Goal: Navigation & Orientation: Understand site structure

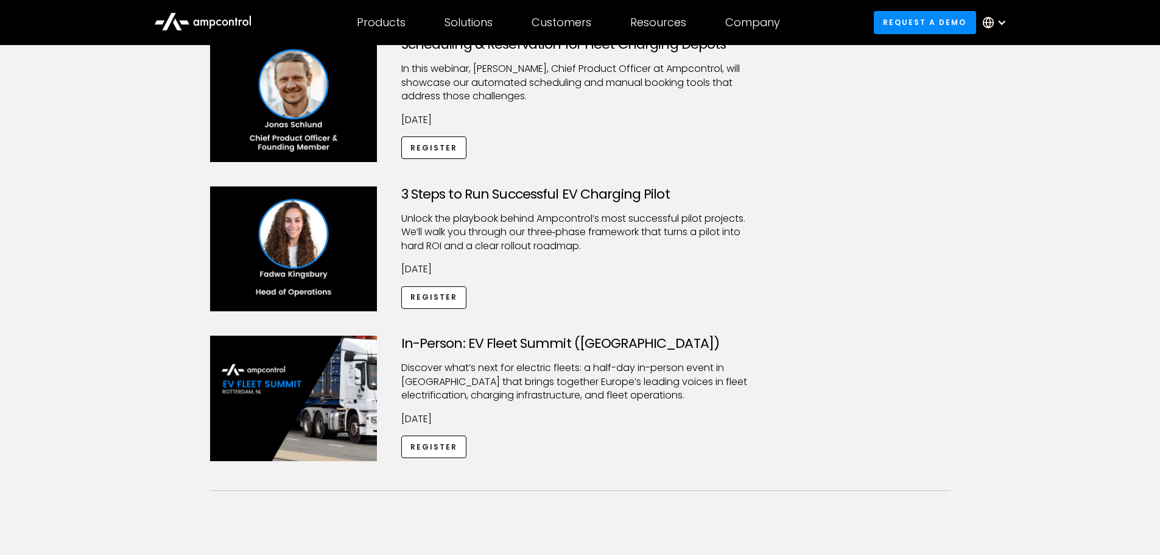
scroll to position [61, 0]
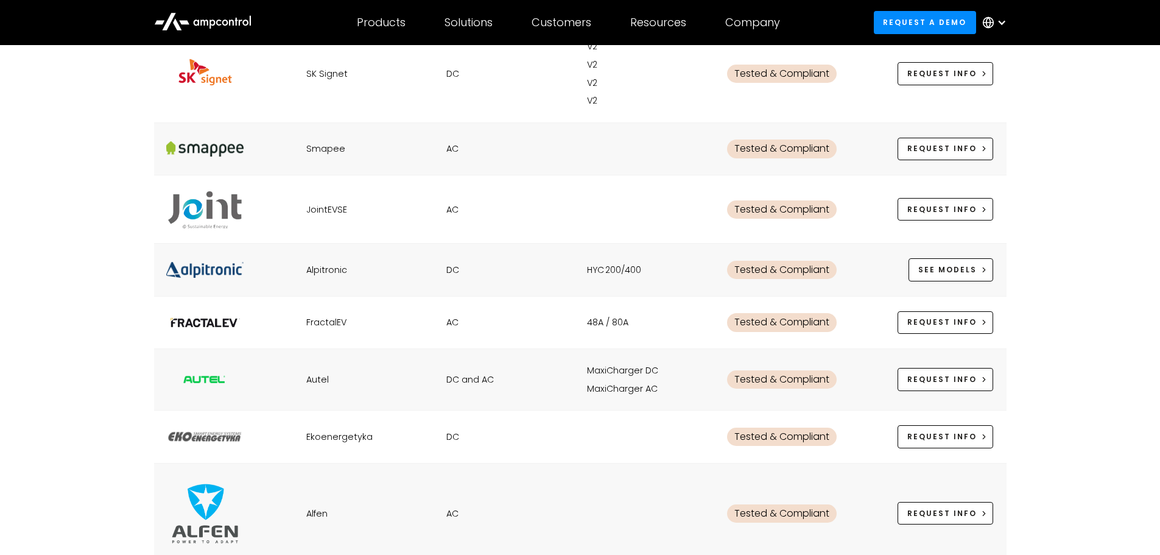
scroll to position [1522, 0]
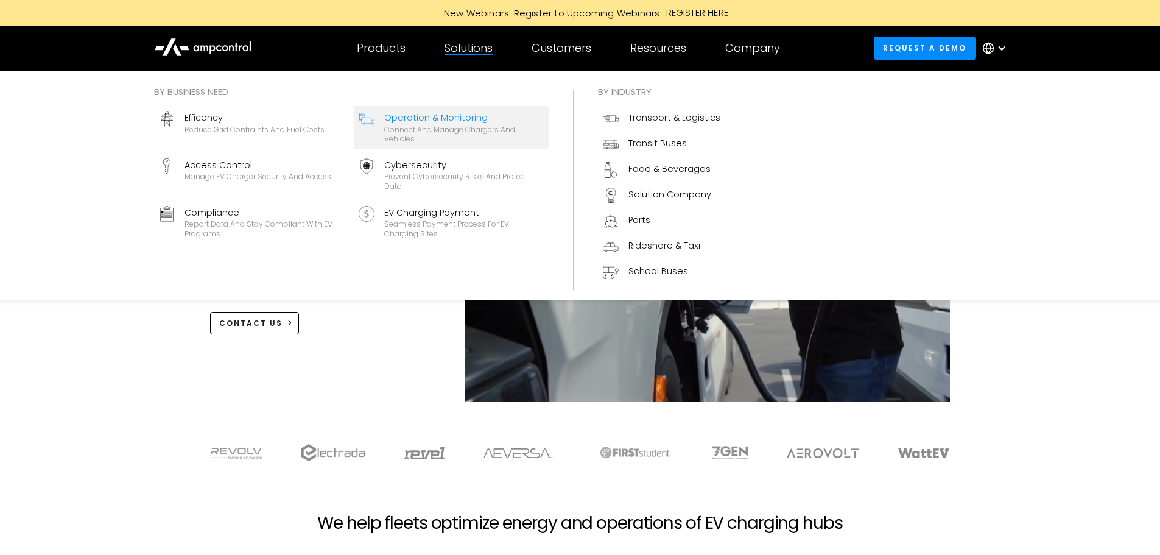
click at [435, 118] on div "Operation & Monitoring" at bounding box center [464, 117] width 160 height 13
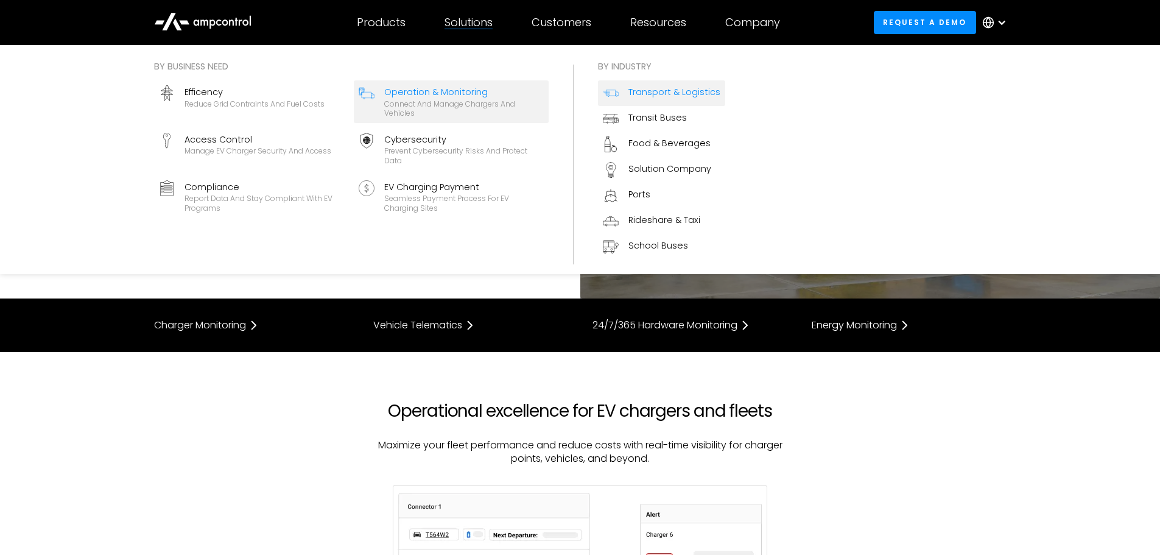
click at [650, 97] on div "Transport & Logistics" at bounding box center [674, 91] width 92 height 13
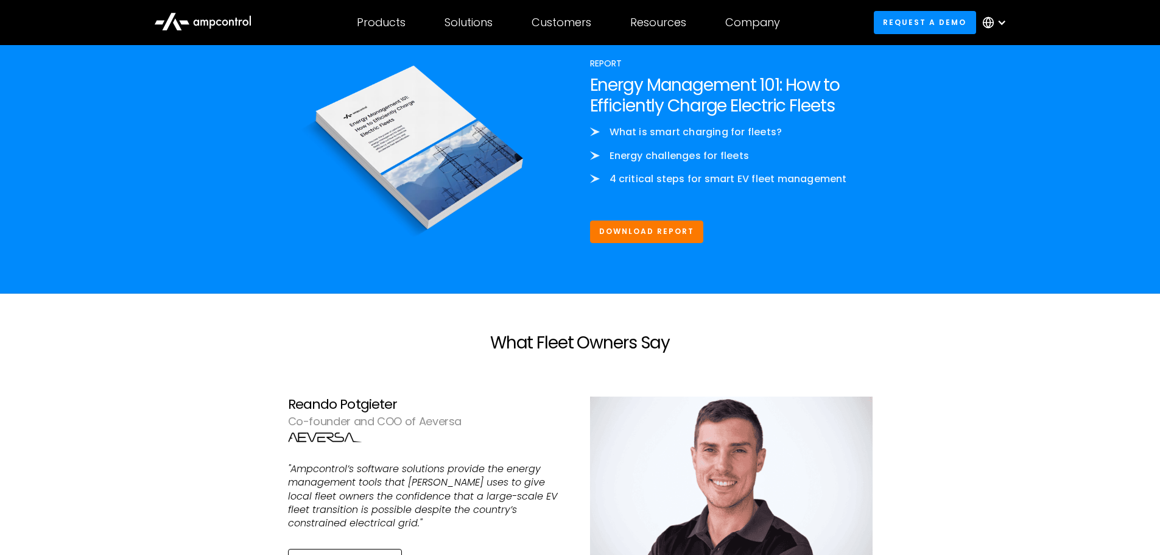
scroll to position [2923, 0]
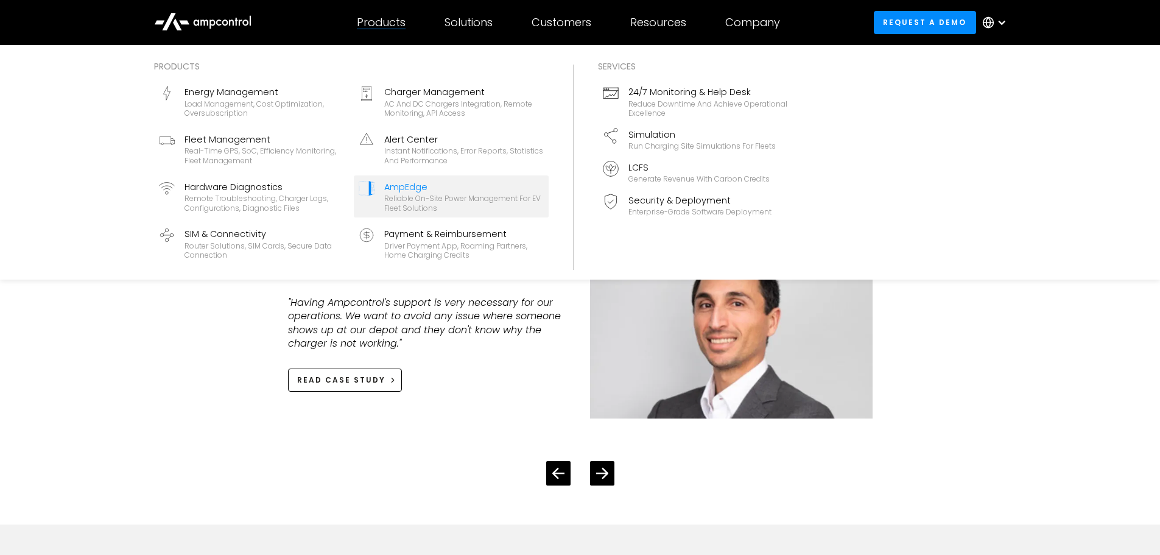
click at [402, 191] on div "AmpEdge" at bounding box center [464, 186] width 160 height 13
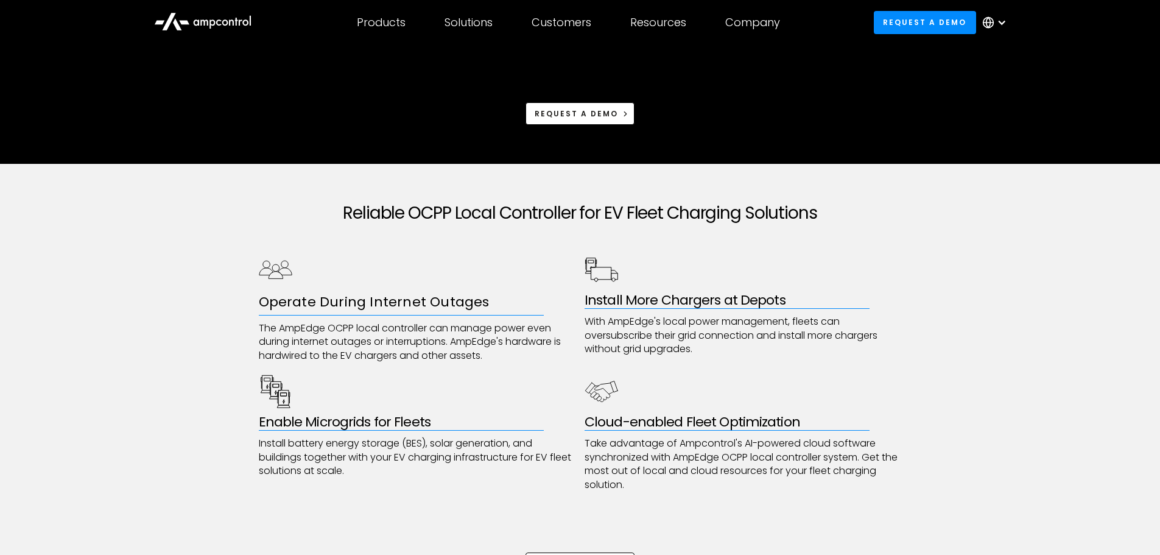
scroll to position [61, 0]
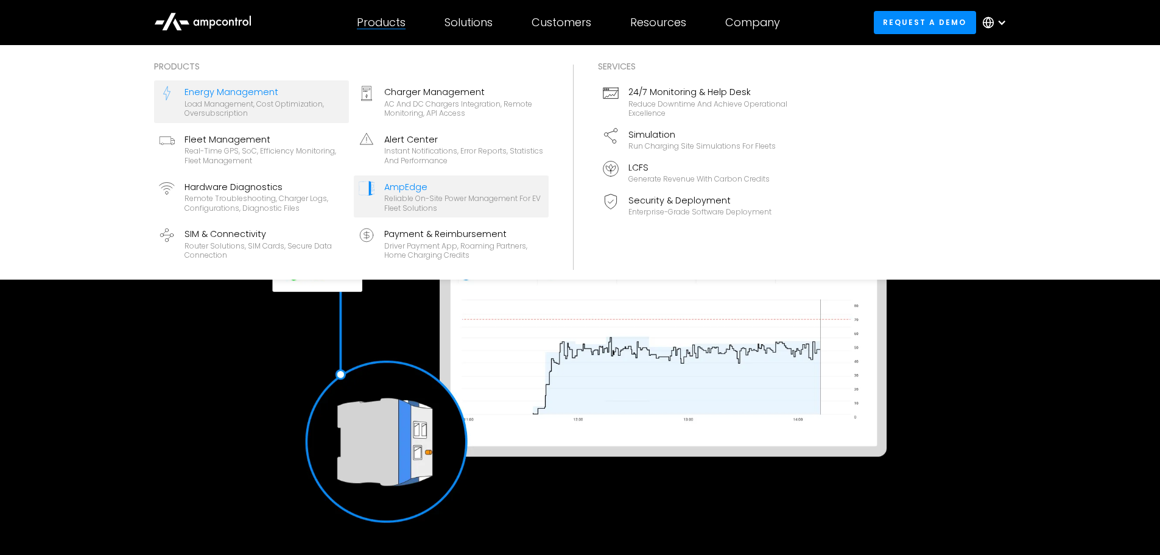
click at [297, 92] on div "Energy Management" at bounding box center [265, 91] width 160 height 13
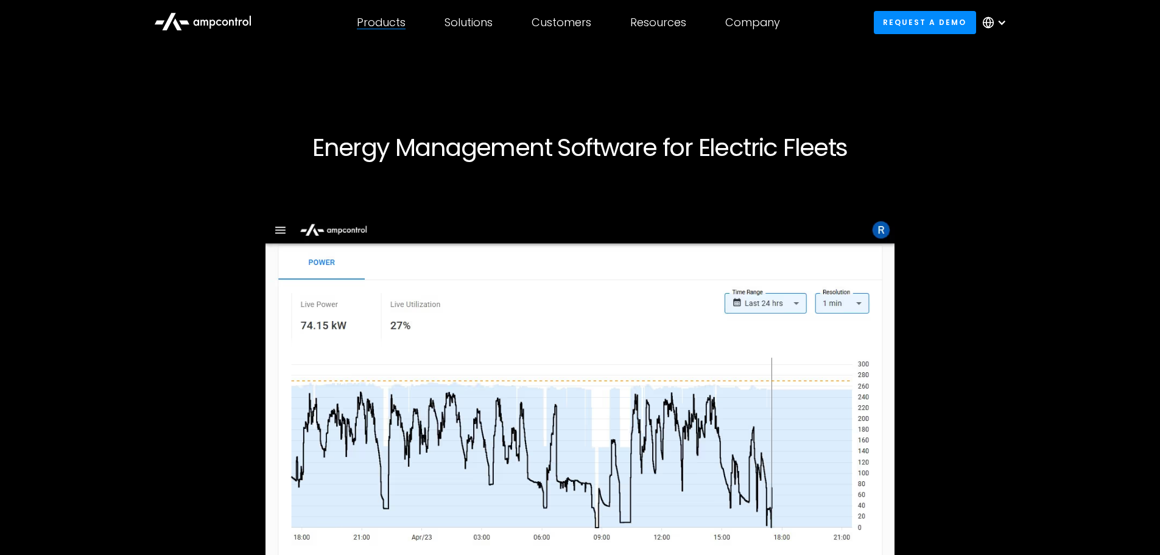
click at [413, 18] on div "Products Products Energy Management Load management, cost optimization, oversub…" at bounding box center [381, 22] width 88 height 43
